Goal: Obtain resource: Download file/media

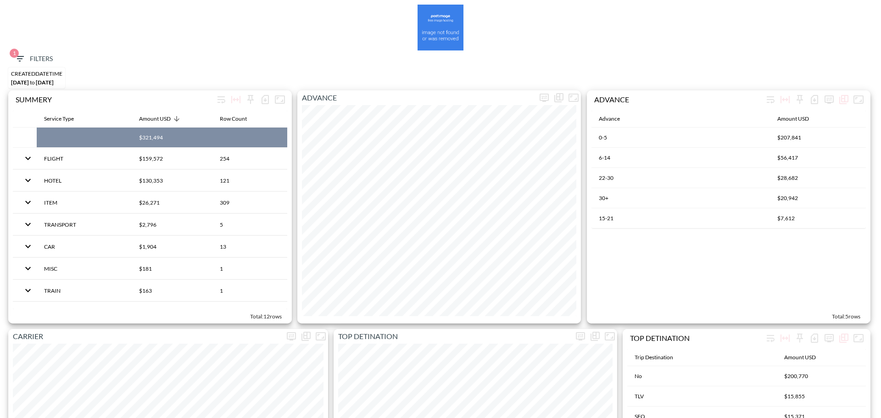
click at [38, 56] on span "1 Filters" at bounding box center [33, 58] width 39 height 11
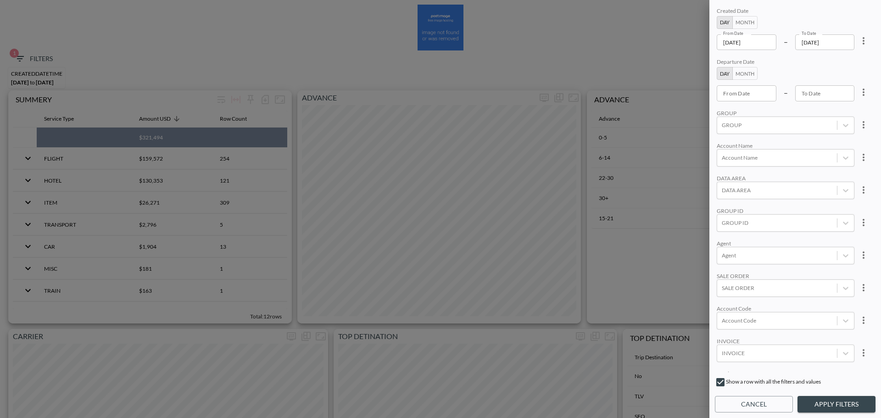
click at [866, 41] on icon "more" at bounding box center [863, 40] width 11 height 11
drag, startPoint x: 829, startPoint y: 59, endPoint x: 747, endPoint y: 43, distance: 83.2
click at [828, 60] on span "Clear" at bounding box center [818, 61] width 22 height 11
drag, startPoint x: 746, startPoint y: 28, endPoint x: 745, endPoint y: 17, distance: 10.6
click at [746, 27] on button "Month" at bounding box center [744, 22] width 25 height 13
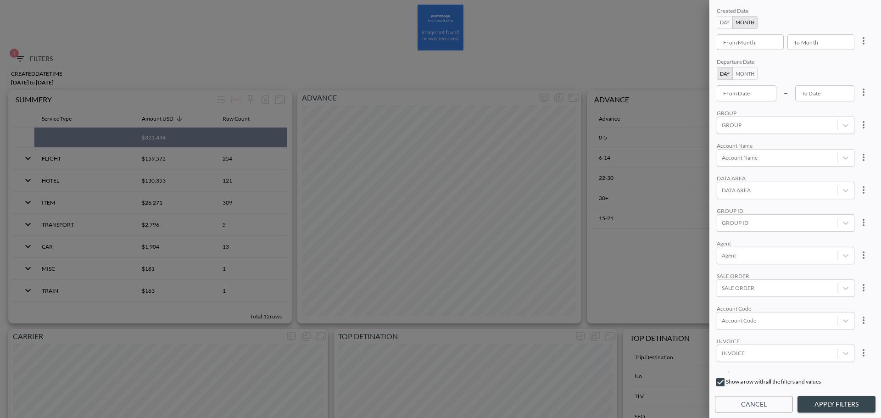
type input "YYYY-MM"
click at [741, 44] on input "YYYY-MM" at bounding box center [747, 42] width 61 height 16
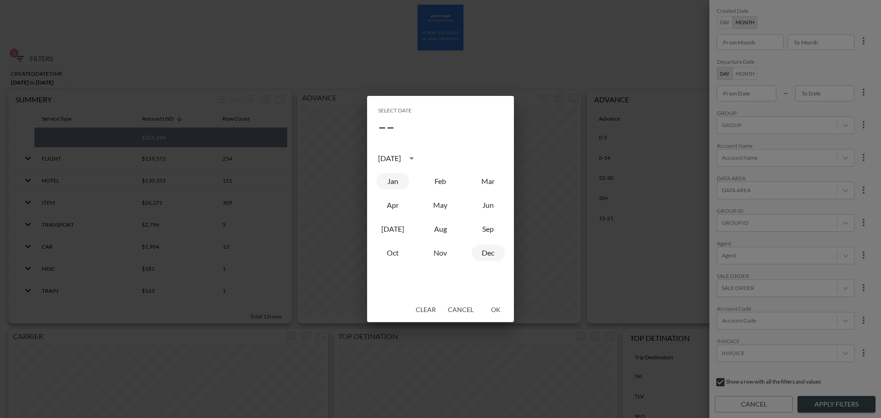
click at [388, 176] on button "Jan" at bounding box center [392, 181] width 33 height 17
click at [398, 258] on button "Oct" at bounding box center [392, 253] width 33 height 17
click at [394, 186] on button "Jan" at bounding box center [392, 181] width 33 height 17
type input "2025-01"
click at [489, 307] on button "OK" at bounding box center [495, 309] width 29 height 17
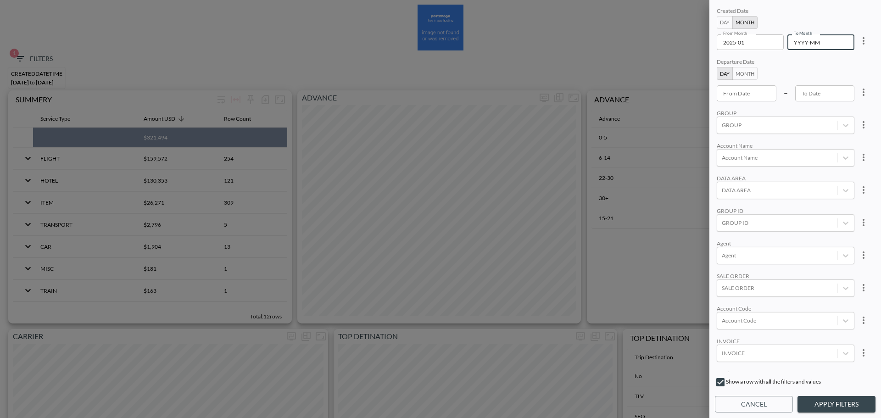
type input "YYYY-MM"
click at [809, 39] on div "To Month YYYY-MM To Month" at bounding box center [820, 42] width 67 height 16
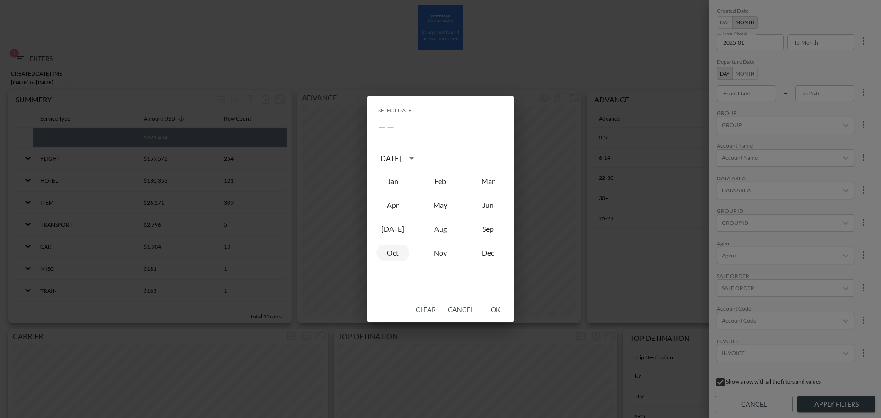
click at [393, 254] on button "Oct" at bounding box center [392, 253] width 33 height 17
type input "2025-10"
click at [491, 310] on button "OK" at bounding box center [495, 309] width 29 height 17
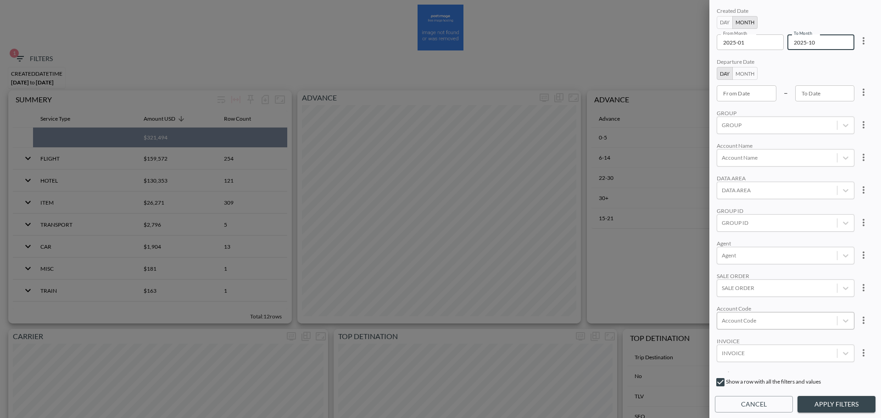
click at [734, 321] on div at bounding box center [777, 320] width 111 height 9
type input "w"
click at [724, 286] on input "SLDG" at bounding box center [723, 290] width 19 height 19
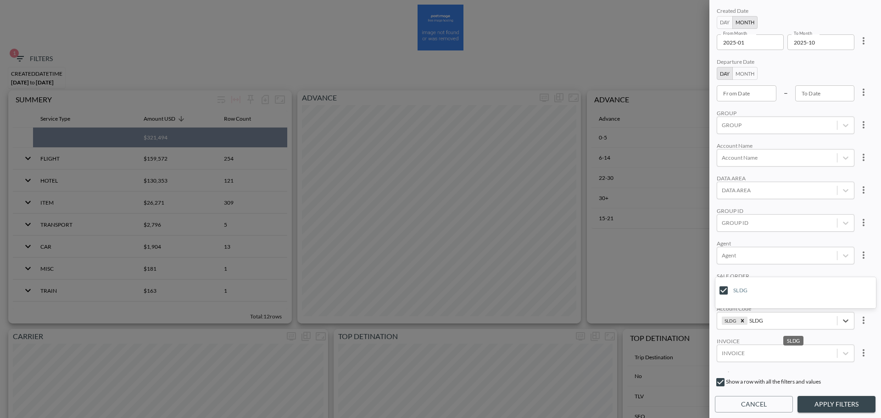
type input "SLDG"
click at [778, 237] on div "Created Date Day Month From Month 2025-01 From Month To Month 2025-10 To Month …" at bounding box center [795, 189] width 161 height 367
click at [846, 407] on button "Apply Filters" at bounding box center [836, 404] width 78 height 17
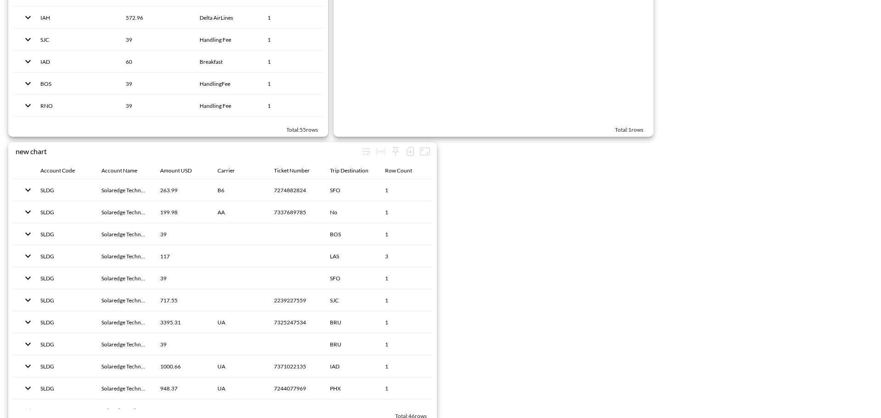
scroll to position [1376, 0]
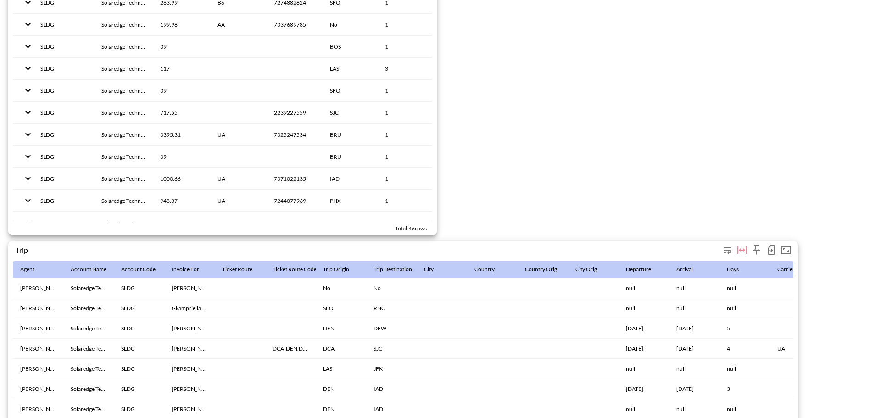
click at [769, 253] on icon "button" at bounding box center [771, 250] width 11 height 11
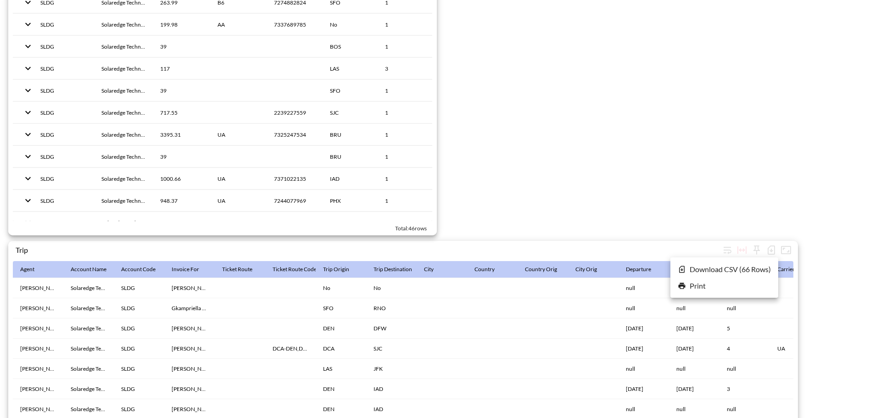
click at [708, 273] on li "Download CSV ( 66 Rows )" at bounding box center [724, 269] width 108 height 17
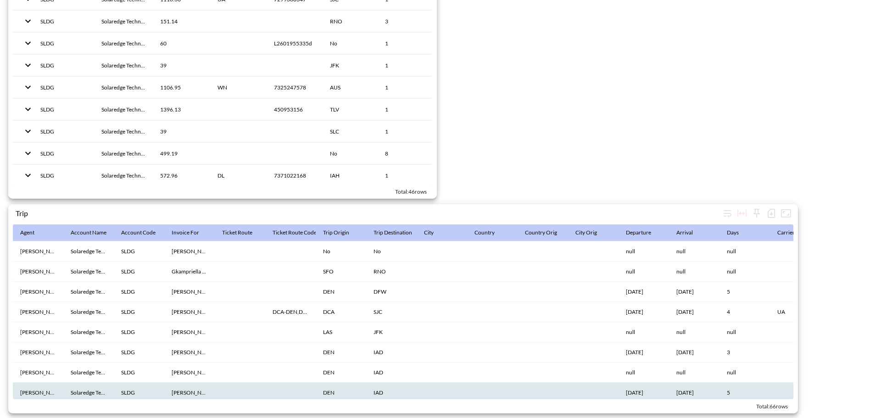
scroll to position [138, 0]
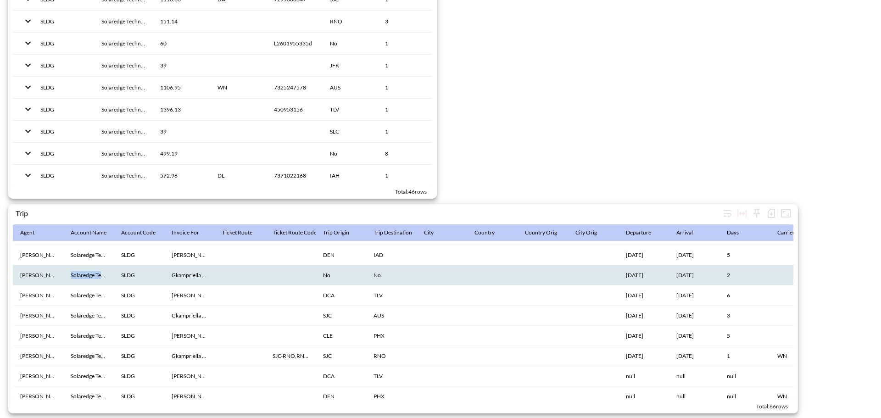
drag, startPoint x: 70, startPoint y: 270, endPoint x: 116, endPoint y: 271, distance: 45.9
copy th "Solaredge Technologies Inc"
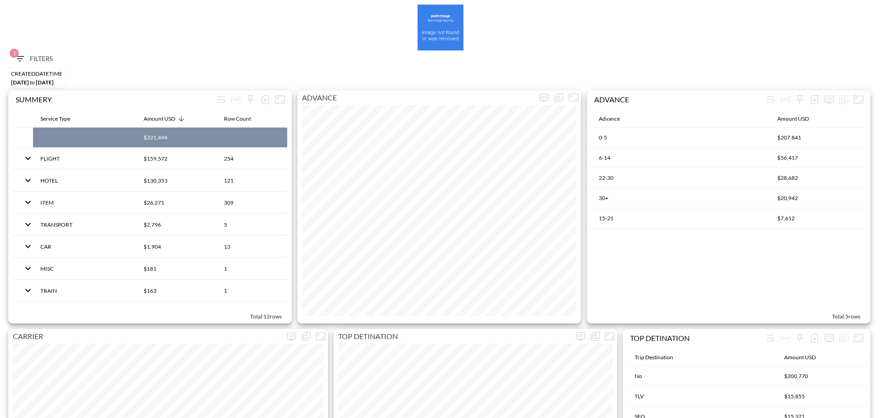
click at [32, 54] on span "1 Filters" at bounding box center [33, 58] width 39 height 11
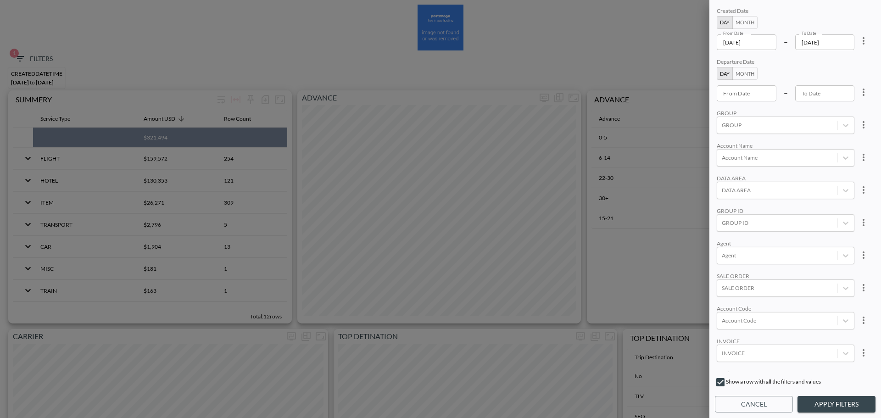
click at [859, 41] on icon "more" at bounding box center [863, 40] width 11 height 11
click at [828, 66] on span "Clear" at bounding box center [818, 61] width 22 height 11
click at [741, 95] on div "From Date From Date" at bounding box center [747, 93] width 60 height 16
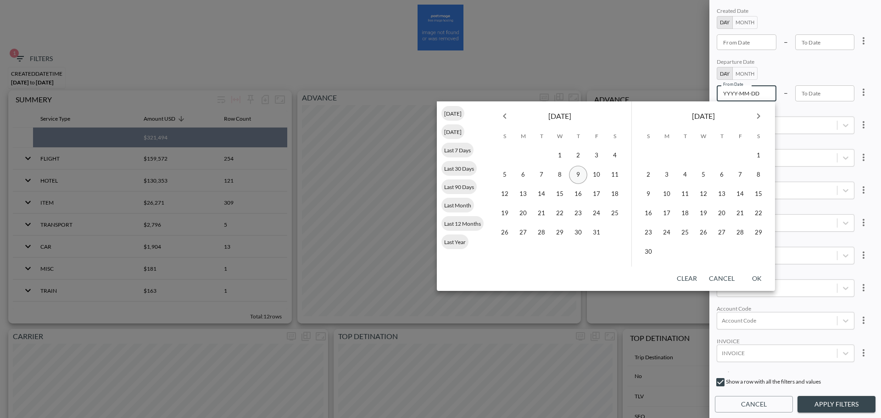
click at [578, 177] on button "9" at bounding box center [578, 175] width 18 height 18
type input "2025-10-09"
type input "YYYY-MM-DD"
click at [757, 122] on button "Next month" at bounding box center [758, 116] width 18 height 18
click at [702, 235] on button "31" at bounding box center [703, 232] width 18 height 18
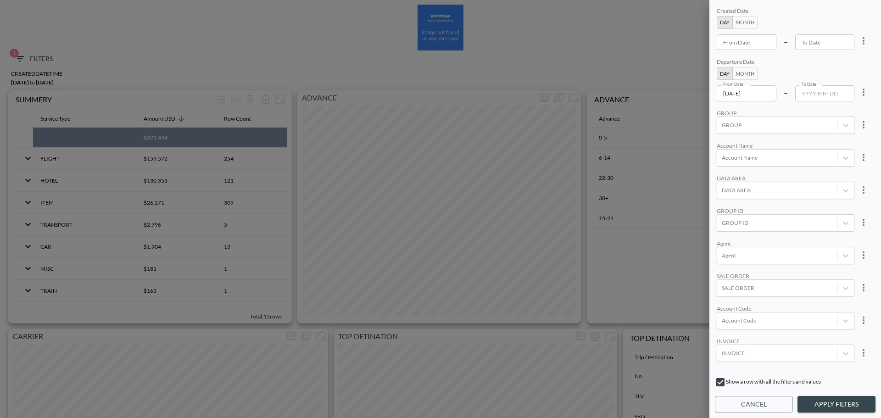
type input "2025-12-31"
click at [757, 224] on div at bounding box center [777, 222] width 111 height 9
type input "v"
click at [722, 174] on input "CLOUDINARY" at bounding box center [723, 176] width 19 height 19
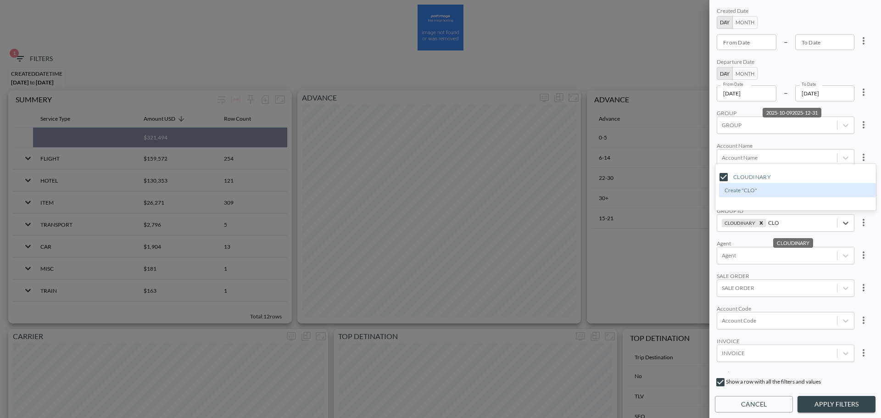
type input "CLO"
click at [763, 138] on div "Created Date Day Month From Date From Date – To Date To Date Departure Date Day…" at bounding box center [795, 189] width 161 height 367
click at [826, 407] on button "Apply Filters" at bounding box center [836, 404] width 78 height 17
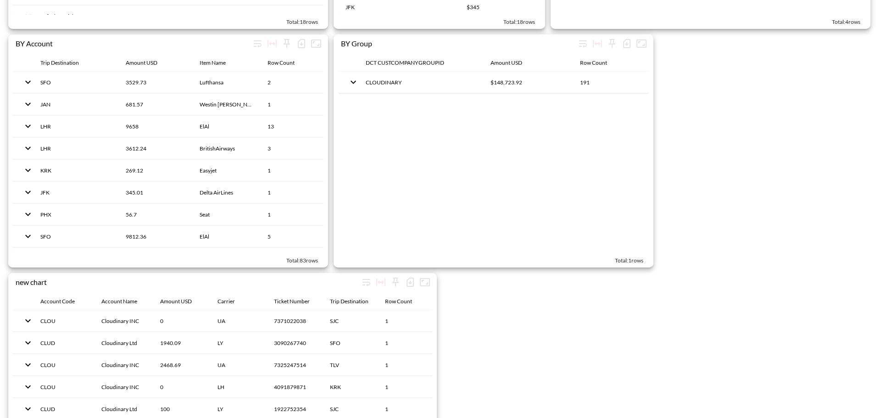
scroll to position [1333, 0]
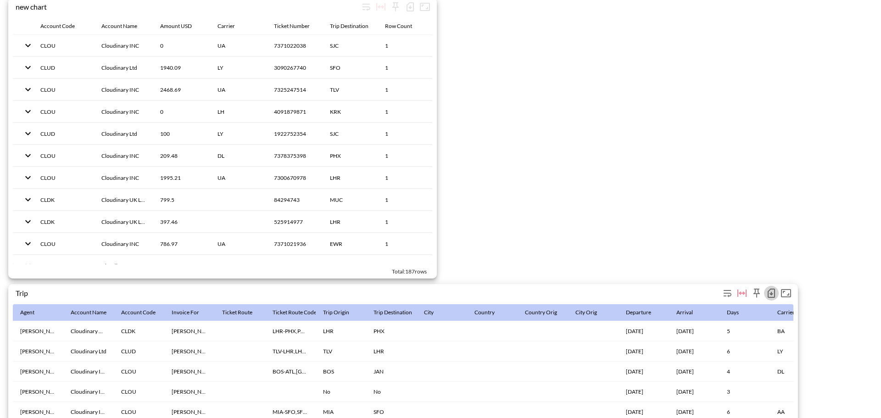
click at [768, 293] on icon "button" at bounding box center [771, 293] width 7 height 9
click at [722, 308] on li "Download CSV ( 191 Rows )" at bounding box center [722, 312] width 112 height 17
